Goal: Use online tool/utility: Utilize a website feature to perform a specific function

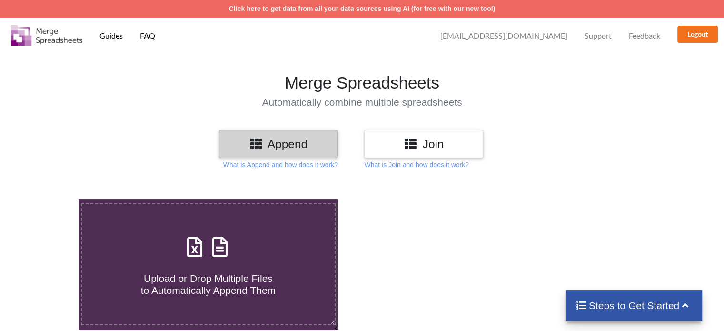
click at [403, 146] on h3 "Join" at bounding box center [423, 144] width 105 height 14
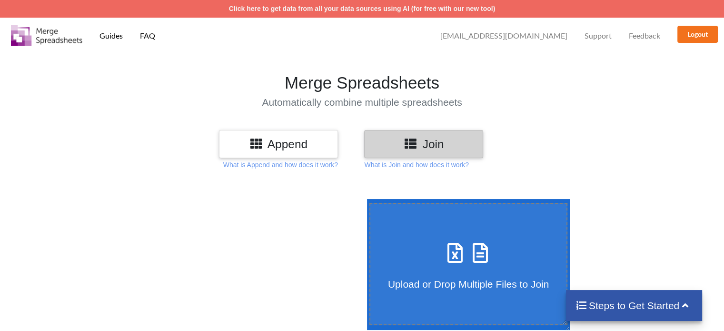
click at [443, 242] on icon at bounding box center [455, 248] width 24 height 20
click at [364, 199] on input "Upload or Drop Multiple Files to Join" at bounding box center [364, 199] width 0 height 0
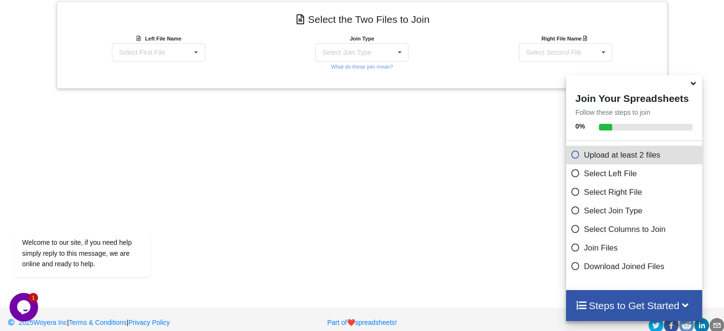
scroll to position [384, 0]
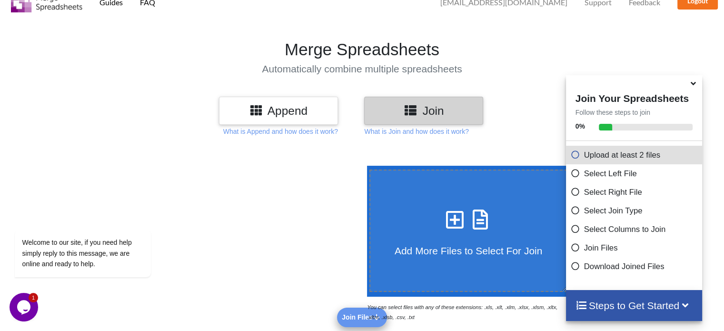
type input "C:\fakepath\American Airlines Loss Runs - Liabs - [DATE].xlsx"
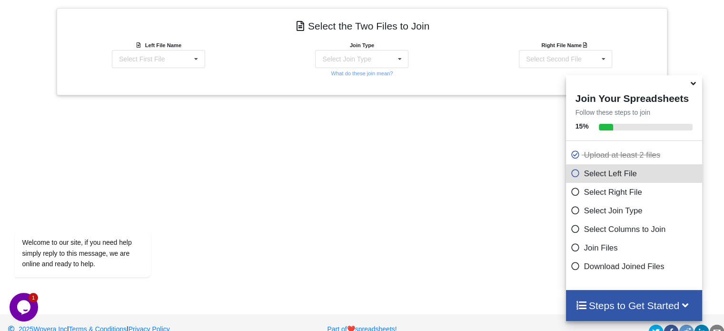
scroll to position [384, 0]
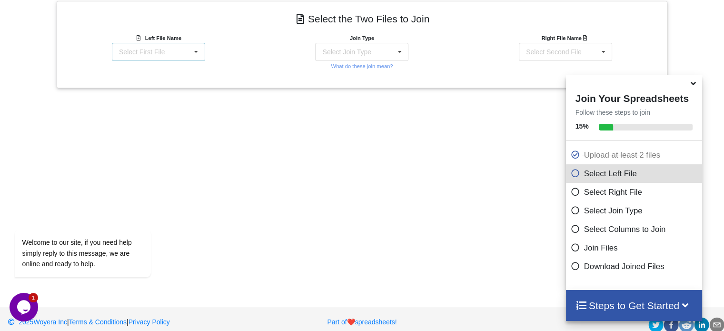
click at [200, 53] on icon at bounding box center [196, 52] width 14 height 18
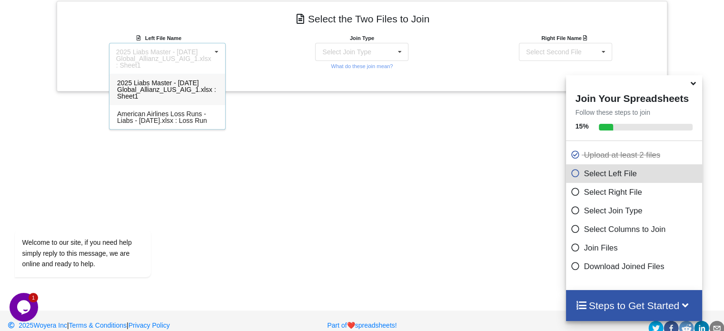
click at [186, 85] on span "2025 Liabs Master - [DATE] Global_Allianz_LUS_AIG_1.xlsx : Sheet1" at bounding box center [166, 89] width 99 height 21
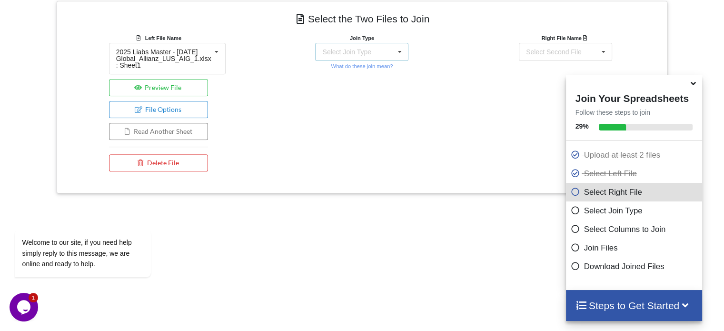
click at [400, 52] on icon at bounding box center [400, 52] width 14 height 18
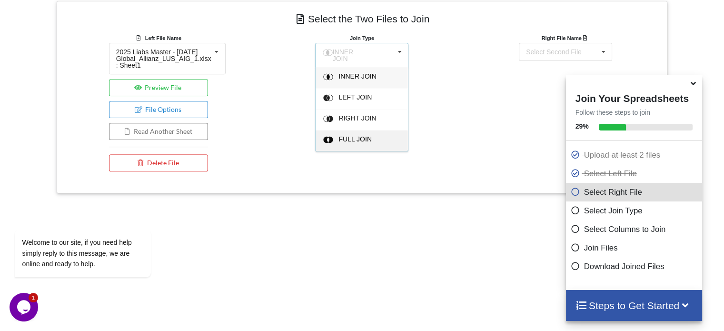
click at [350, 135] on span "FULL JOIN" at bounding box center [355, 139] width 33 height 8
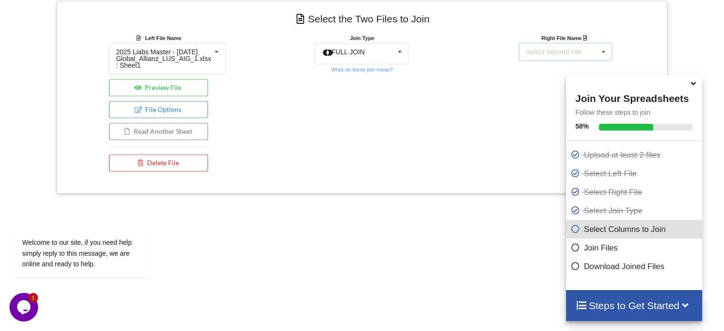
click at [601, 53] on icon at bounding box center [603, 52] width 14 height 18
click at [536, 122] on span "American Airlines Loss Runs - Liabs - [DATE].xlsx : Loss Run" at bounding box center [569, 117] width 90 height 14
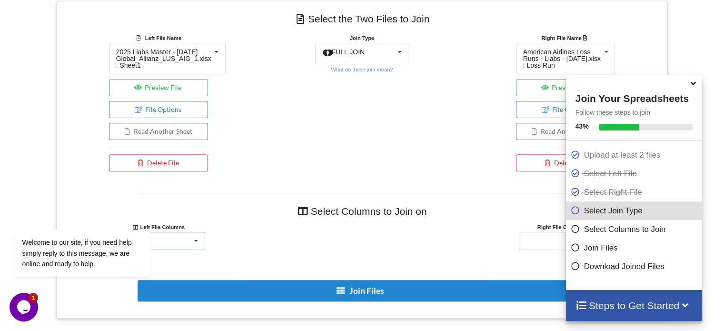
click at [198, 238] on icon at bounding box center [196, 241] width 14 height 18
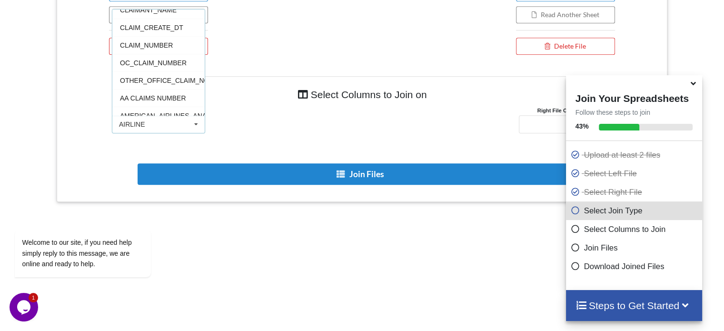
scroll to position [80, 0]
click at [165, 45] on span "CLAIM_NUMBER" at bounding box center [146, 44] width 53 height 8
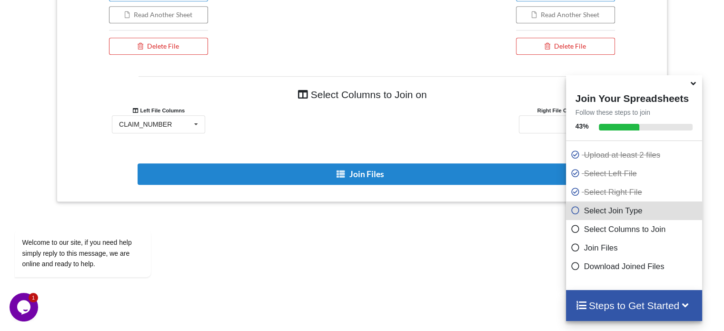
click at [694, 86] on icon at bounding box center [693, 82] width 10 height 9
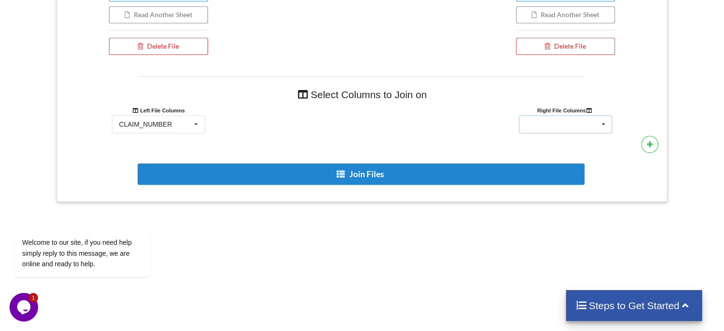
click at [605, 119] on icon at bounding box center [603, 125] width 14 height 18
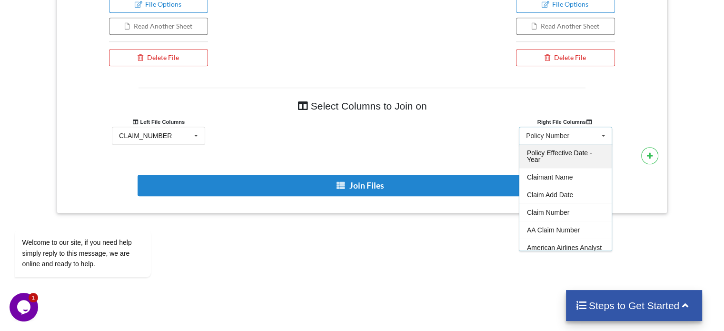
scroll to position [55, 0]
click at [556, 207] on span "Claim Number" at bounding box center [548, 211] width 42 height 8
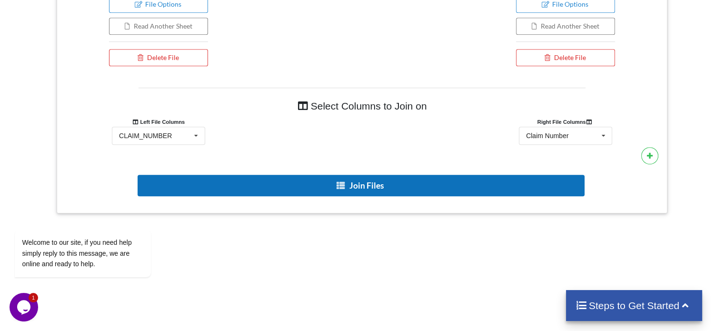
click at [436, 185] on button "Join Files" at bounding box center [361, 185] width 447 height 21
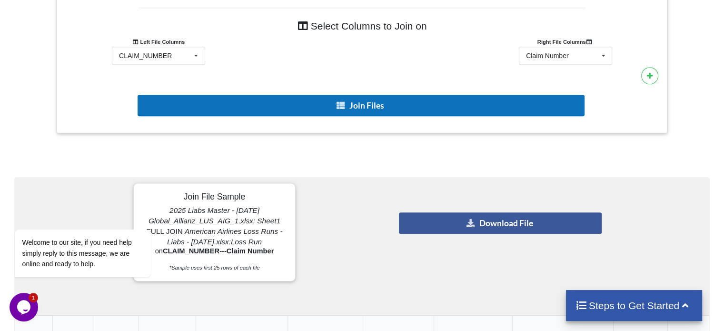
scroll to position [588, 0]
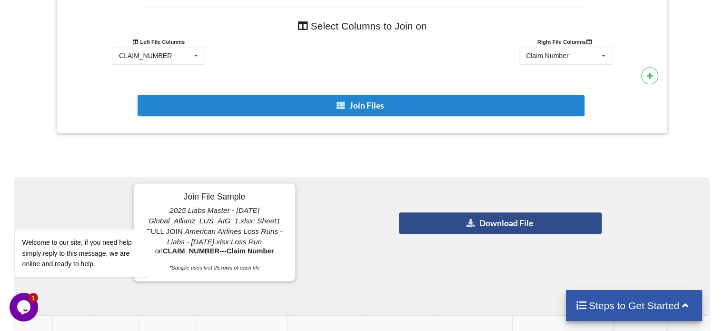
click at [488, 220] on button "Download File" at bounding box center [500, 222] width 202 height 21
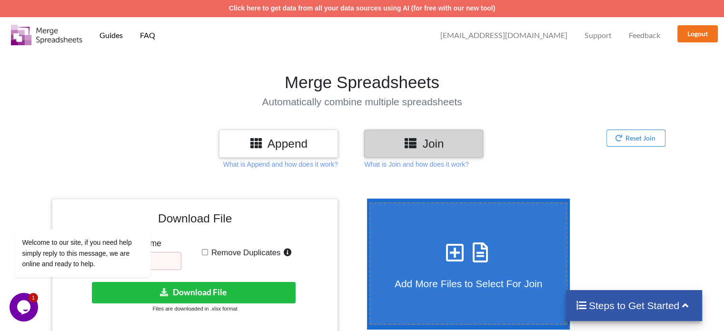
scroll to position [0, 0]
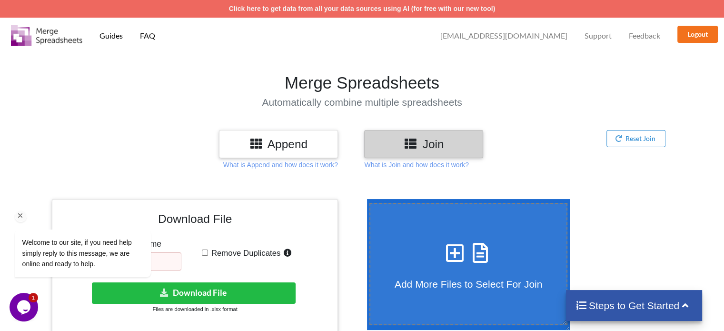
click at [167, 261] on div "Welcome to our site, if you need help simply reply to this message, we are onli…" at bounding box center [95, 253] width 161 height 48
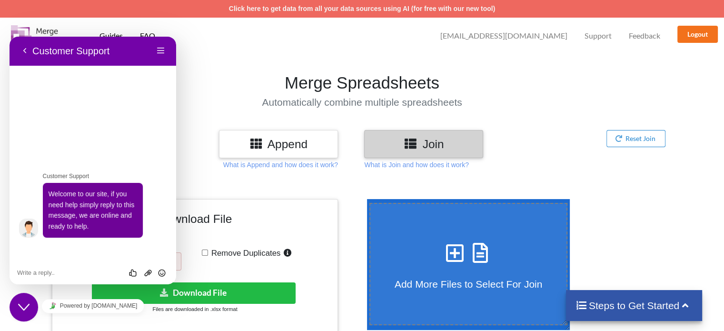
click at [23, 307] on icon "Close Chat This icon closes the chat window." at bounding box center [23, 306] width 11 height 11
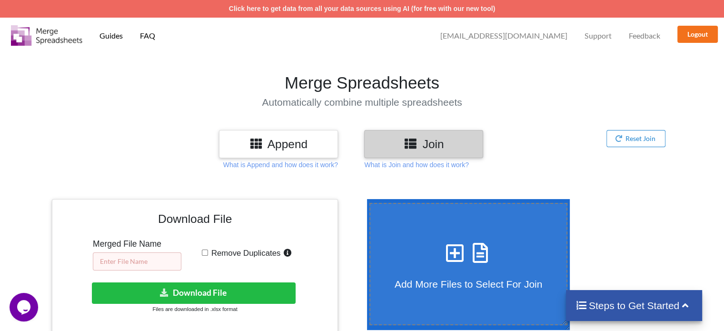
click at [120, 260] on input "text" at bounding box center [137, 261] width 89 height 18
click at [164, 262] on input "2025 Liabs Master - [DATE] Global_Allianz" at bounding box center [137, 261] width 89 height 18
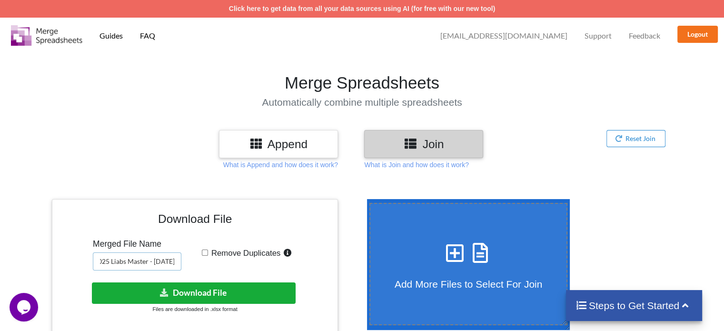
type input "2025 Liabs Master - [DATE]"
click at [110, 295] on button "Download File" at bounding box center [194, 292] width 204 height 21
